Goal: Navigation & Orientation: Find specific page/section

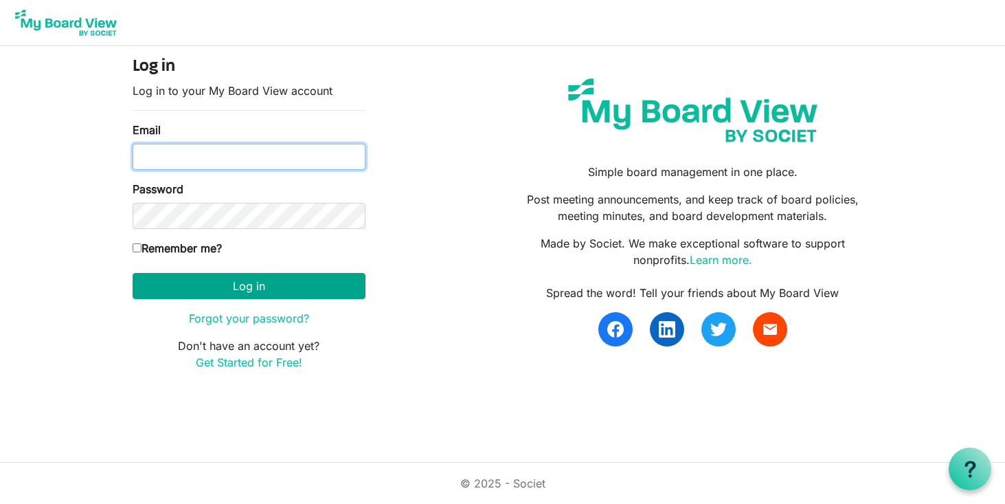
type input "programs@lgbtcenterofreading.com"
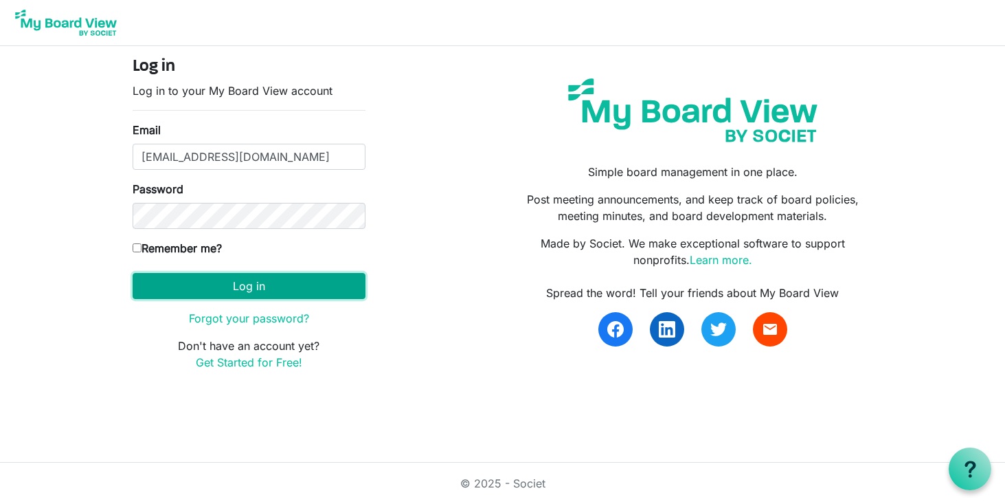
click at [330, 285] on button "Log in" at bounding box center [249, 286] width 233 height 26
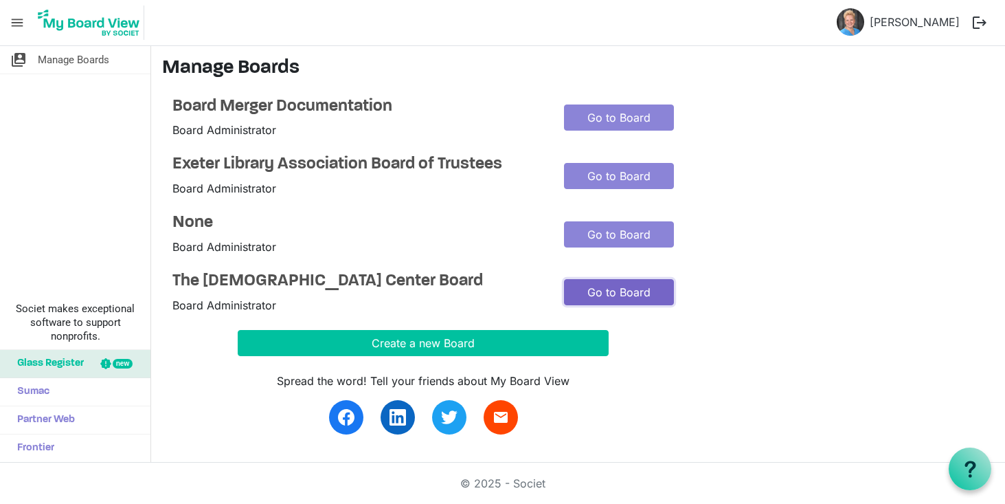
click at [607, 297] on link "Go to Board" at bounding box center [619, 292] width 110 height 26
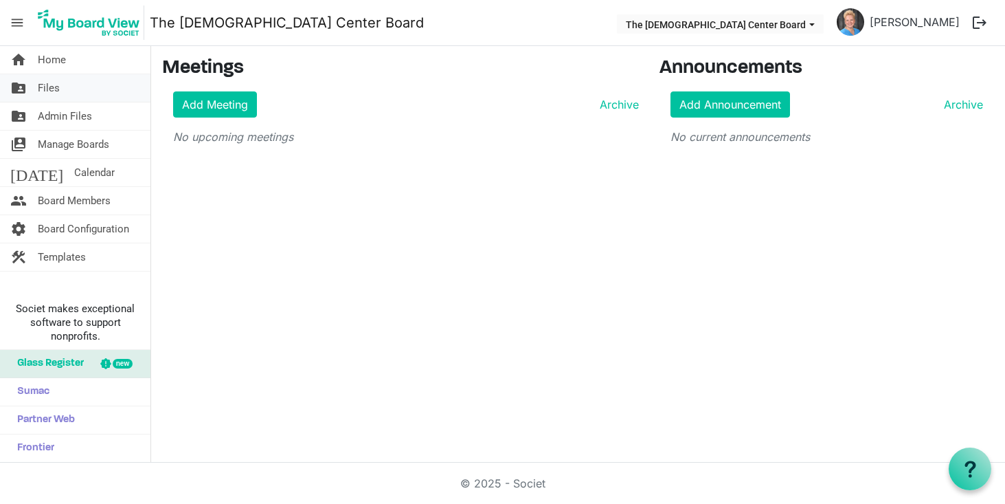
click at [59, 90] on link "folder_shared Files" at bounding box center [75, 87] width 150 height 27
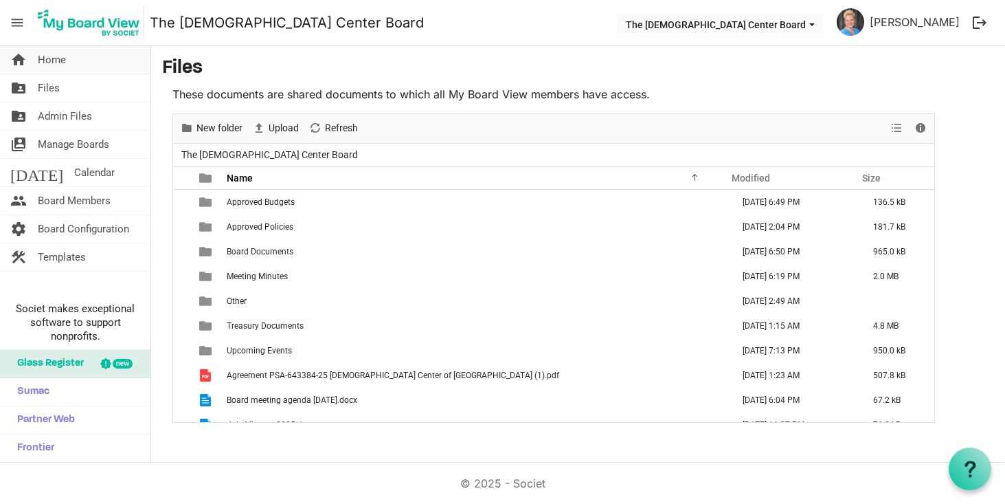
click at [51, 58] on span "Home" at bounding box center [52, 59] width 28 height 27
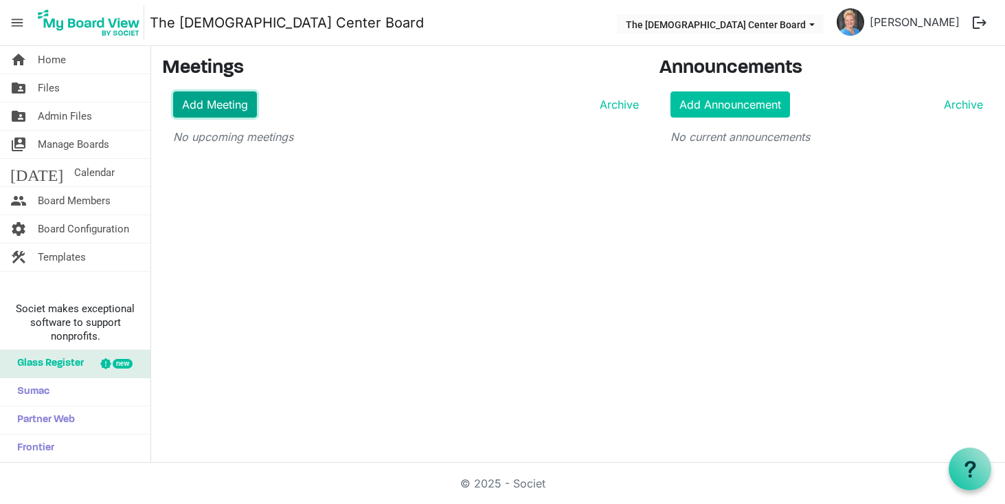
click at [214, 103] on link "Add Meeting" at bounding box center [215, 104] width 84 height 26
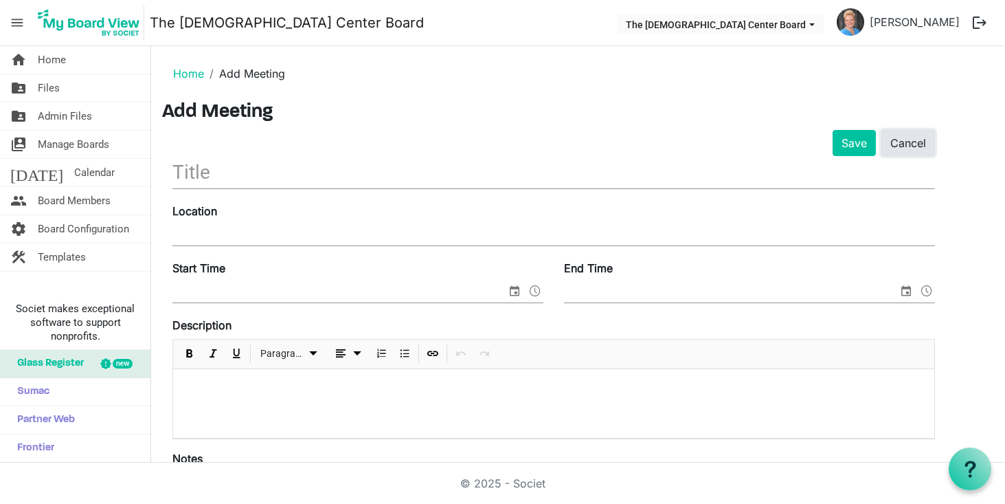
click at [907, 146] on link "Cancel" at bounding box center [908, 143] width 54 height 26
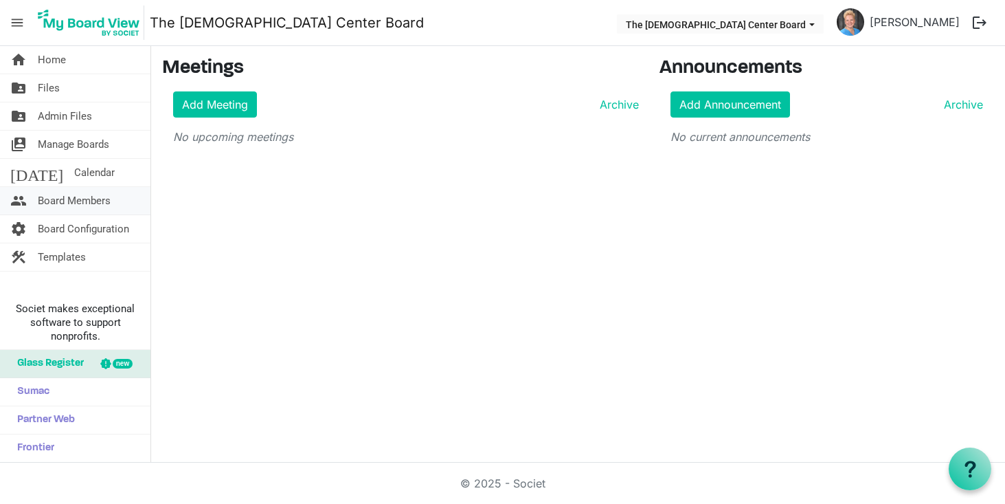
click at [98, 199] on span "Board Members" at bounding box center [74, 200] width 73 height 27
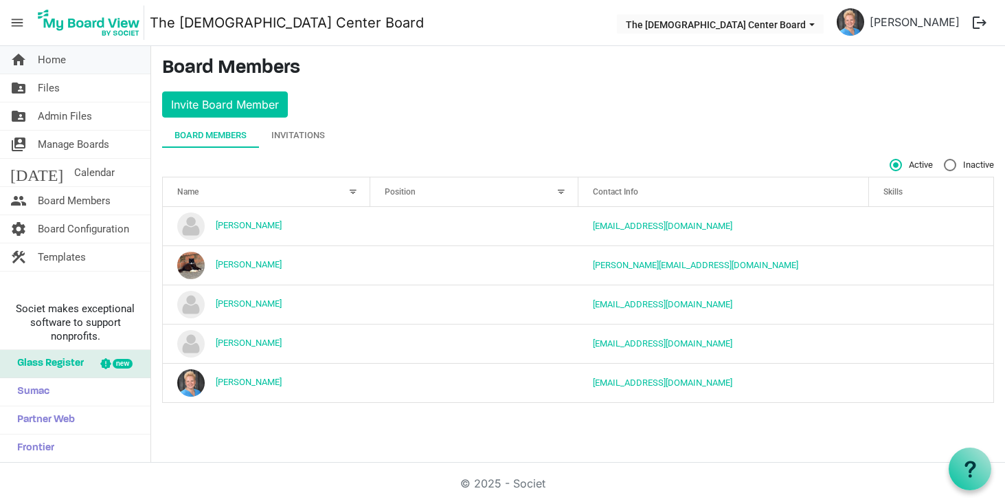
click at [49, 60] on span "Home" at bounding box center [52, 59] width 28 height 27
